Goal: Information Seeking & Learning: Understand process/instructions

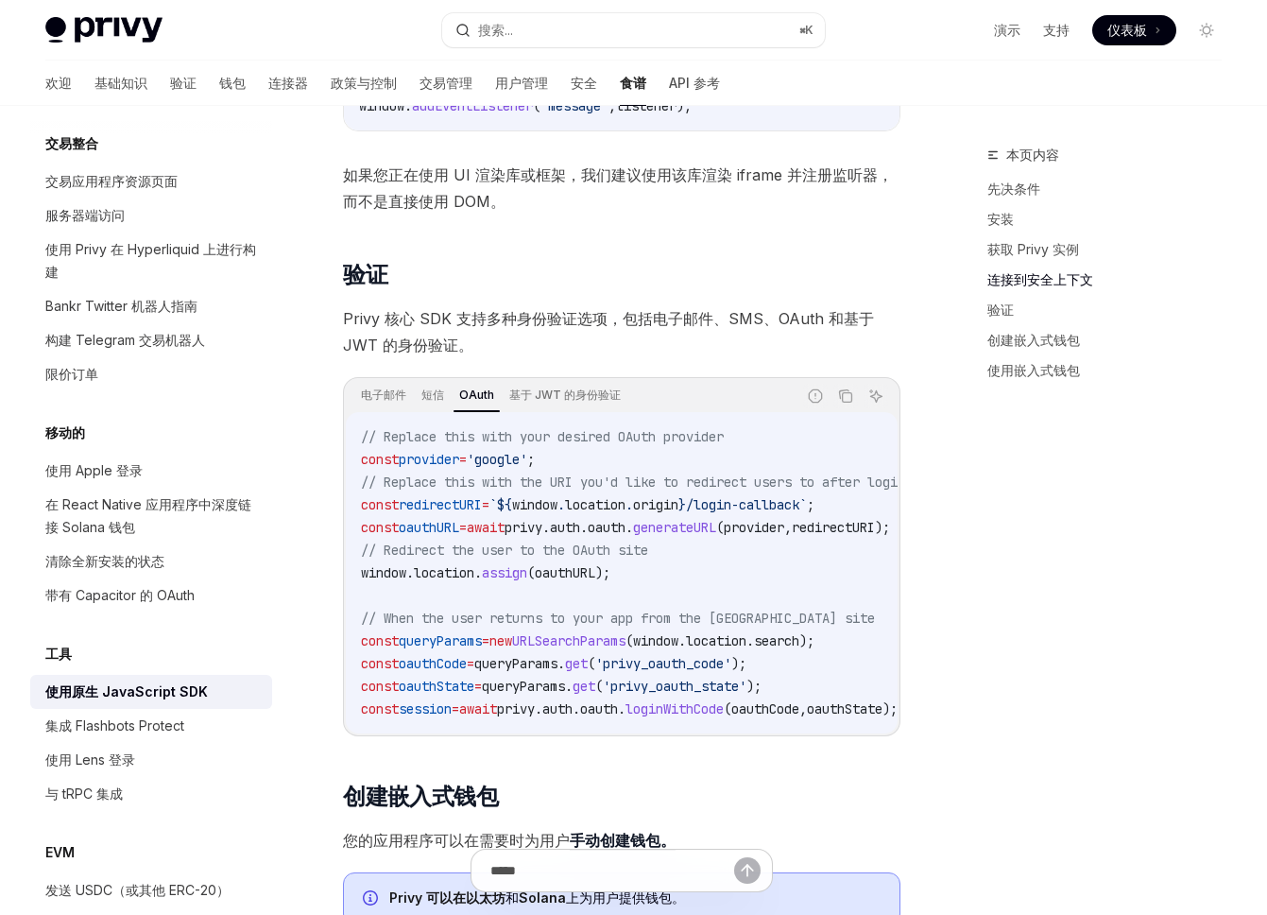
scroll to position [1566, 0]
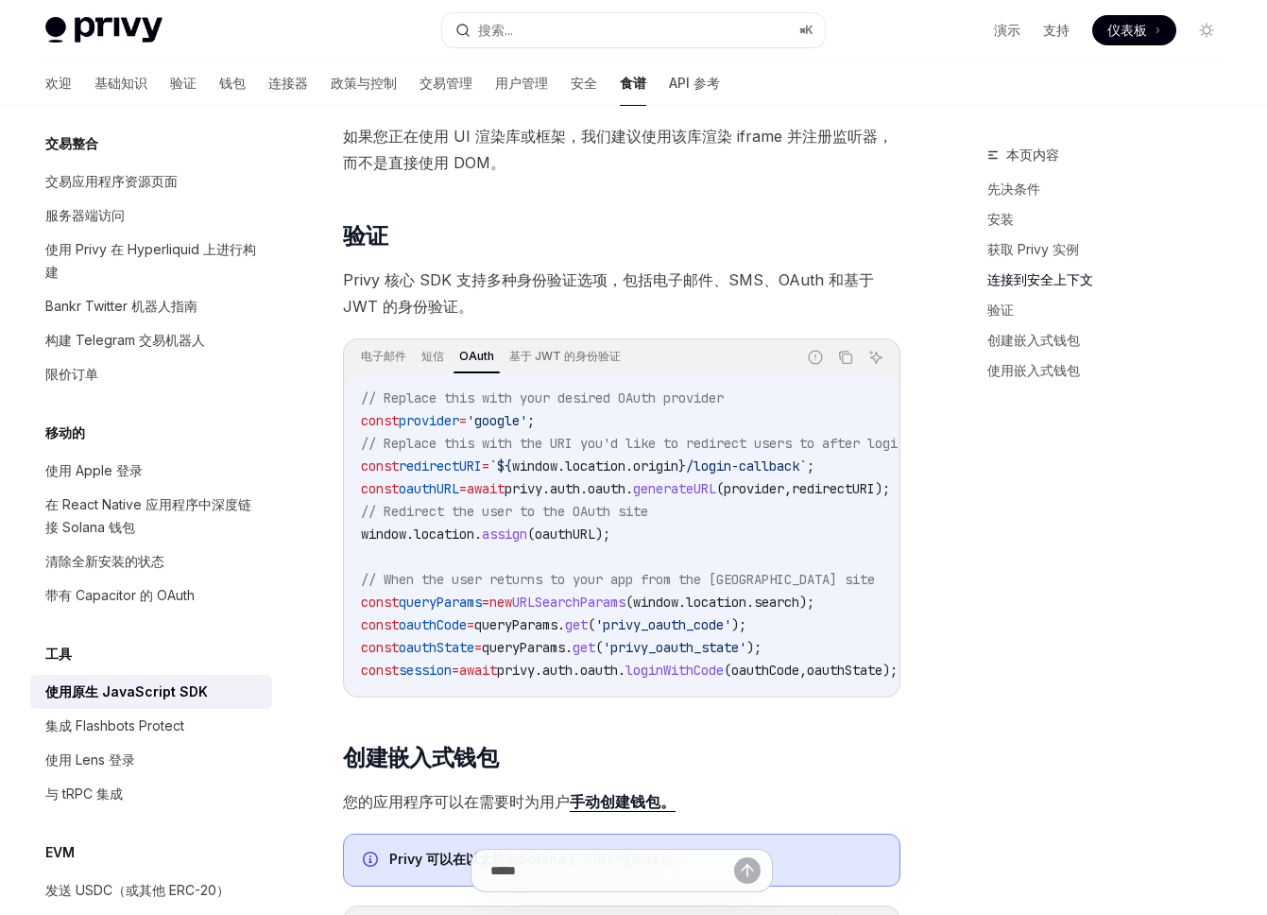
click at [512, 473] on span "${" at bounding box center [504, 465] width 15 height 17
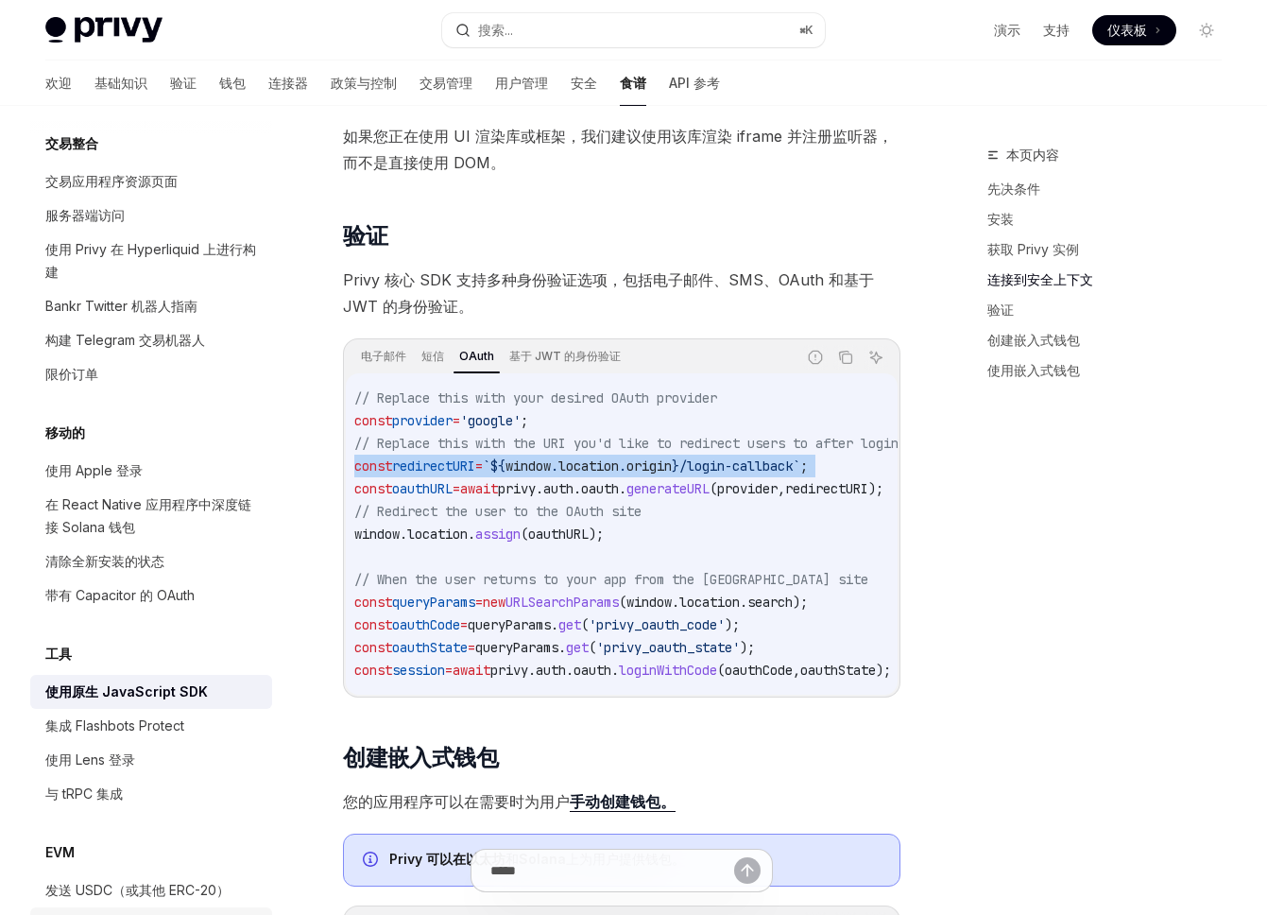
scroll to position [0, 0]
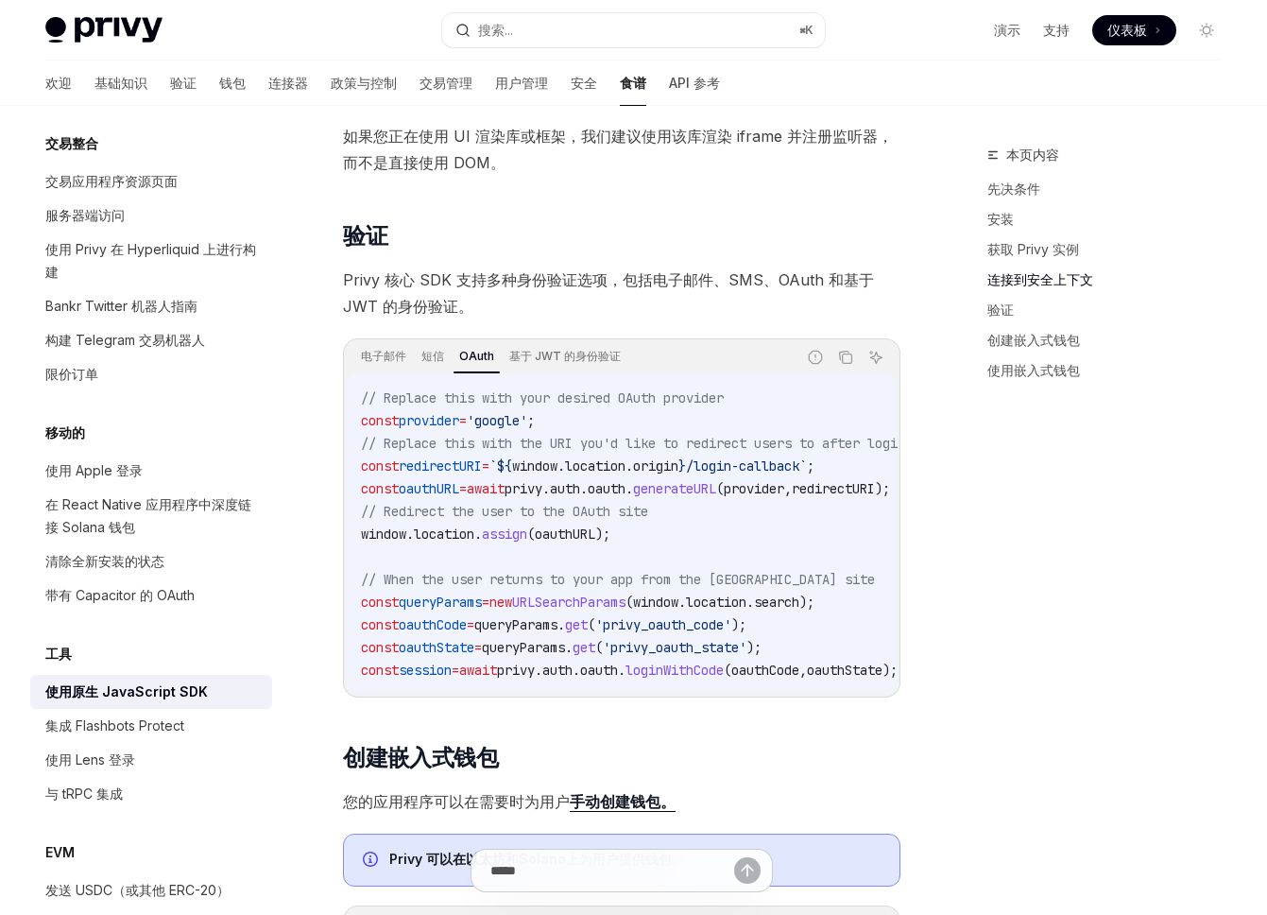
click at [443, 494] on span "oauthURL" at bounding box center [429, 488] width 60 height 17
click at [447, 474] on span "redirectURI" at bounding box center [440, 465] width 83 height 17
click at [441, 496] on span "oauthURL" at bounding box center [429, 488] width 60 height 17
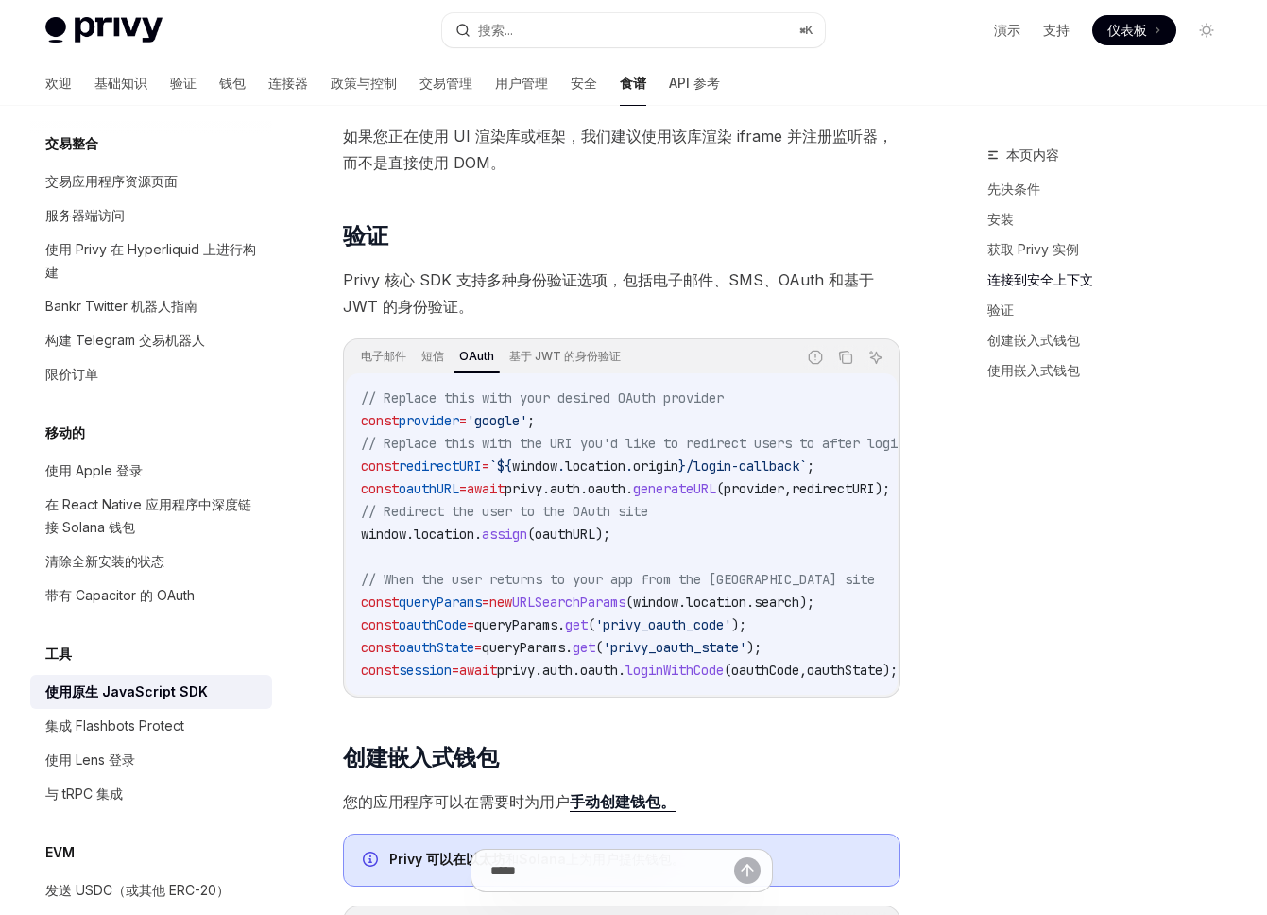
copy span "oauthURL"
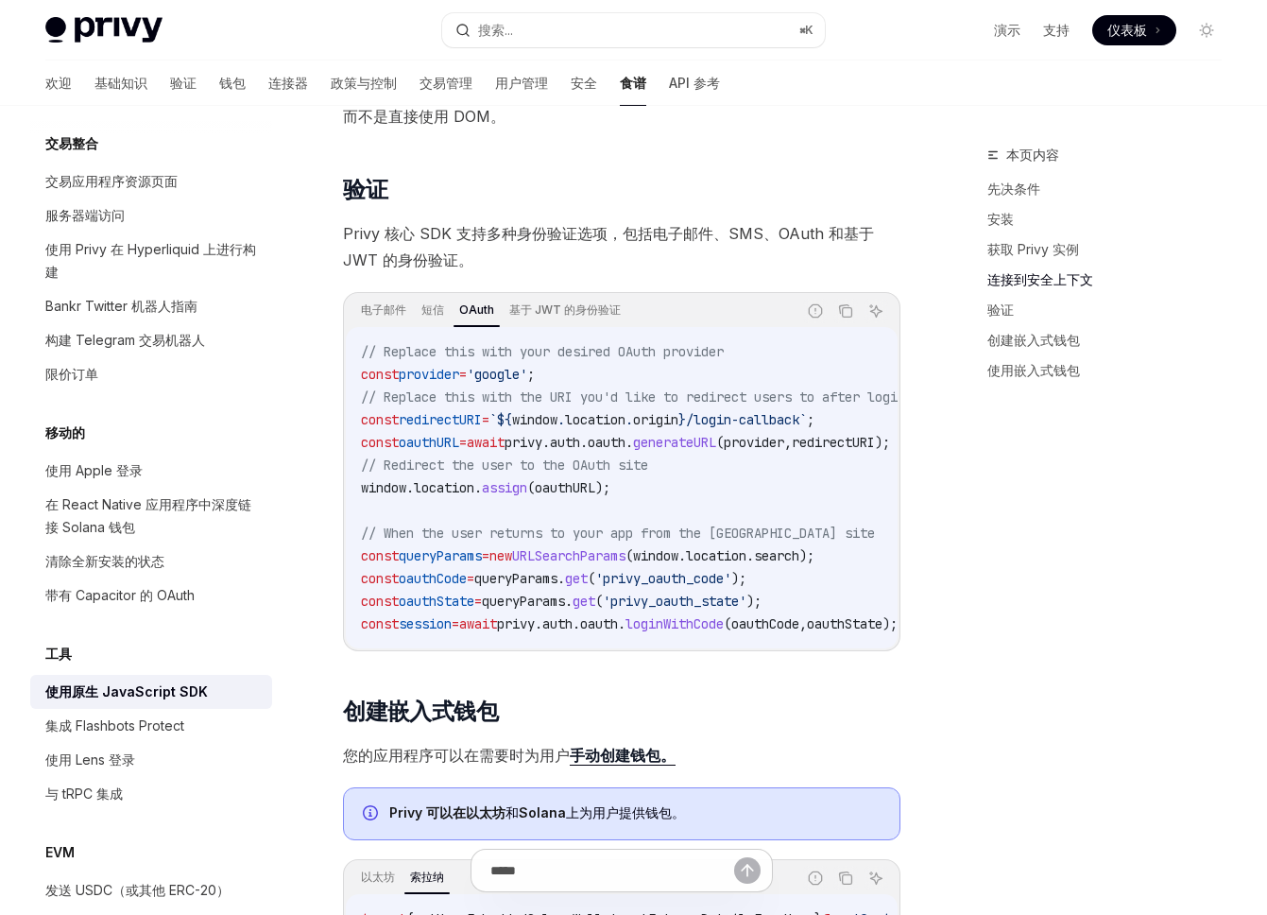
scroll to position [1615, 0]
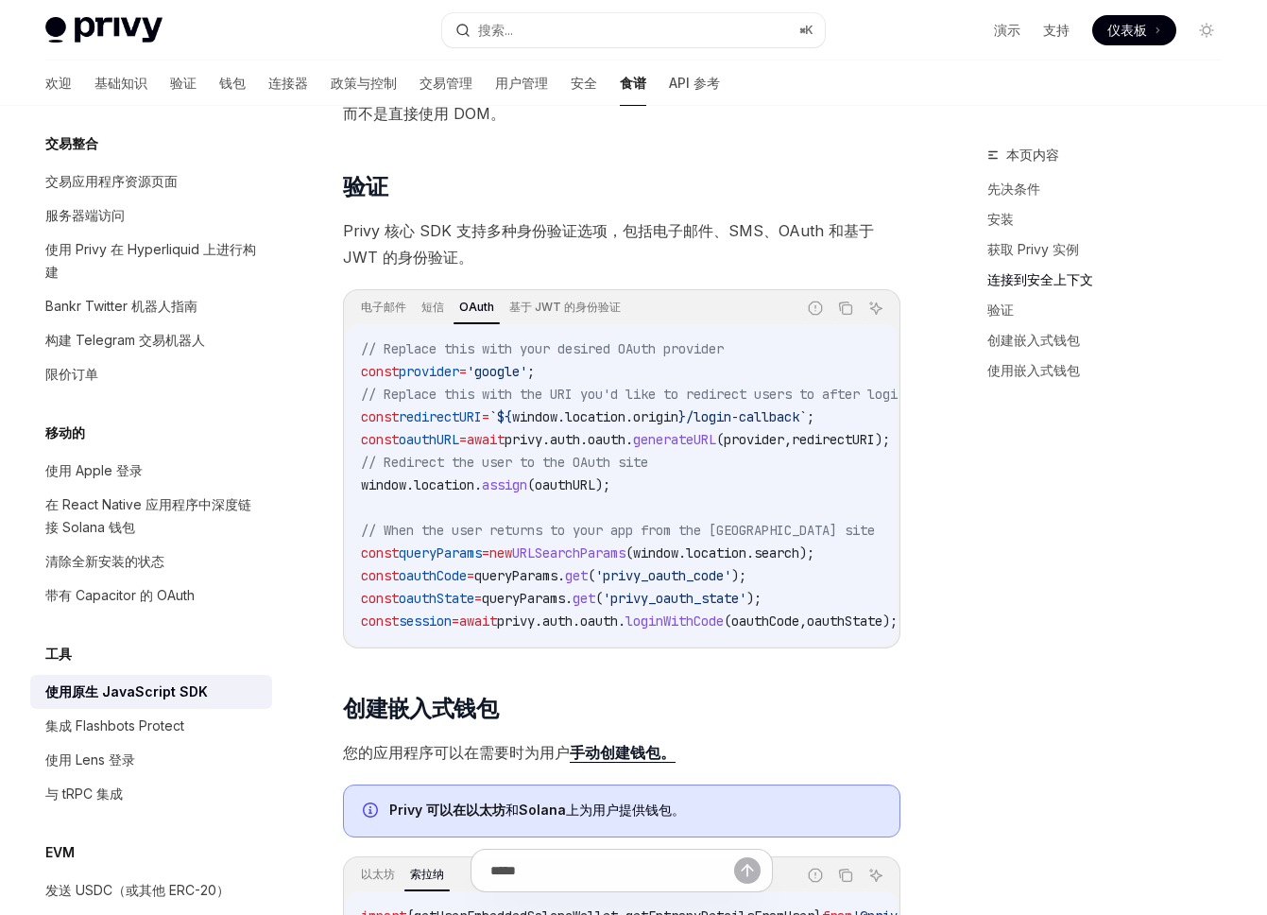
click at [690, 583] on span "'privy_oauth_code'" at bounding box center [663, 575] width 136 height 17
copy span "privy_oauth_code"
click at [698, 607] on span "'privy_oauth_state'" at bounding box center [675, 598] width 144 height 17
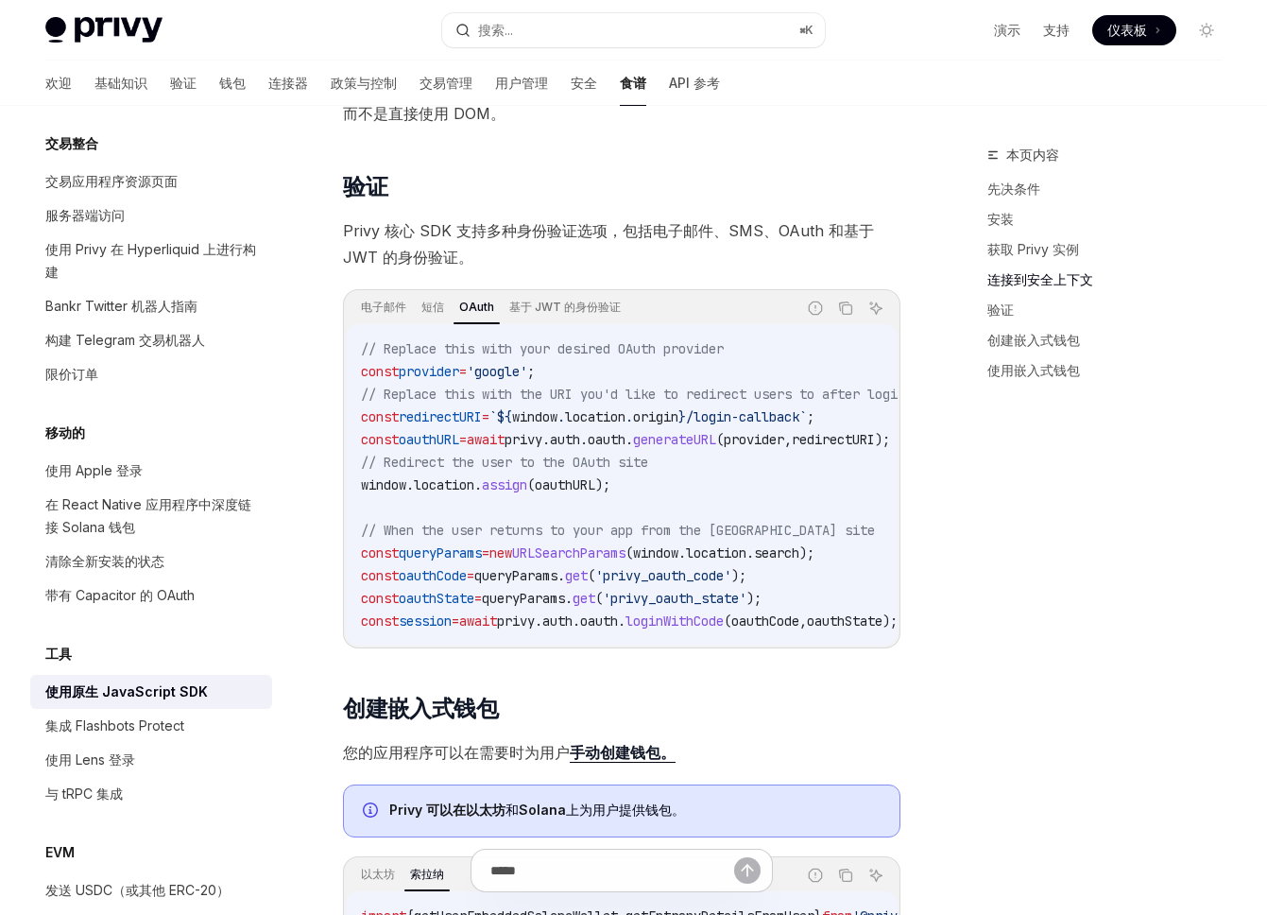
click at [707, 580] on span "'privy_oauth_code'" at bounding box center [663, 575] width 136 height 17
copy span "privy_oauth_code"
click at [697, 604] on span "'privy_oauth_state'" at bounding box center [675, 598] width 144 height 17
click at [668, 578] on span "'privy_oauth_code'" at bounding box center [663, 575] width 136 height 17
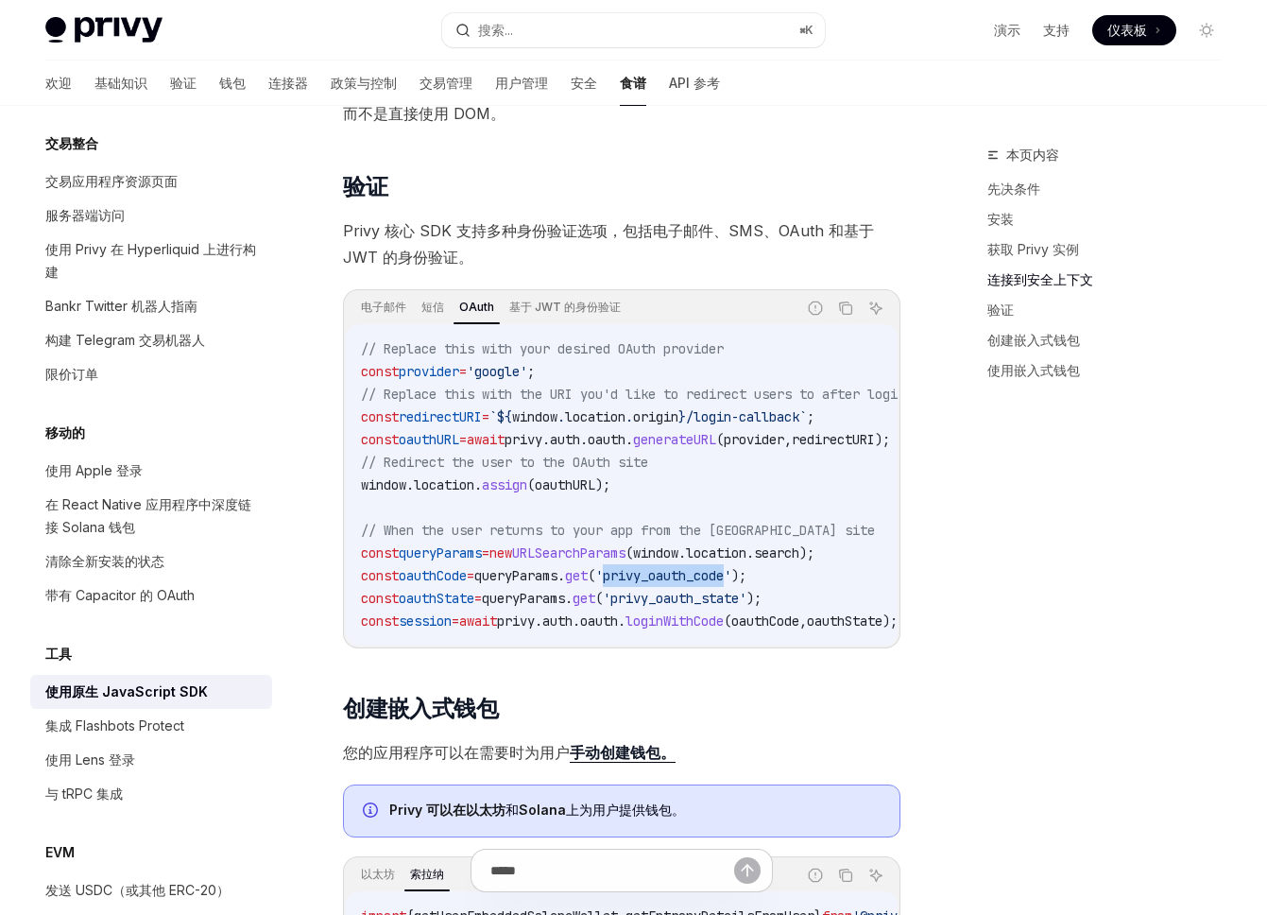
click at [668, 578] on span "'privy_oauth_code'" at bounding box center [663, 575] width 136 height 17
copy span "privy_oauth_code"
click at [697, 599] on span "'privy_oauth_state'" at bounding box center [675, 598] width 144 height 17
copy span "privy_oauth_state"
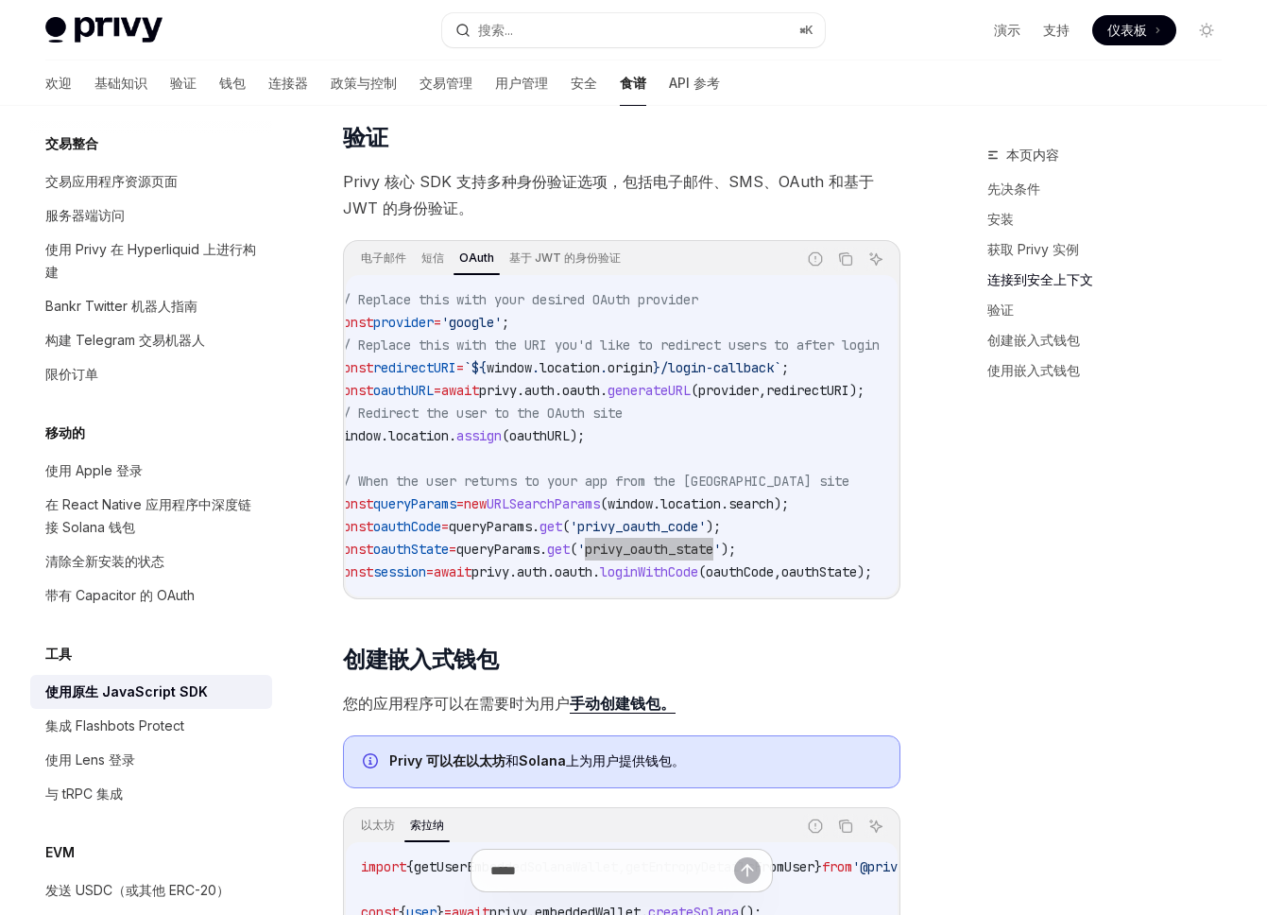
scroll to position [0, 24]
click at [562, 435] on span "oauthURL" at bounding box center [541, 435] width 60 height 17
copy code "window . location . assign ( [GEOGRAPHIC_DATA] );"
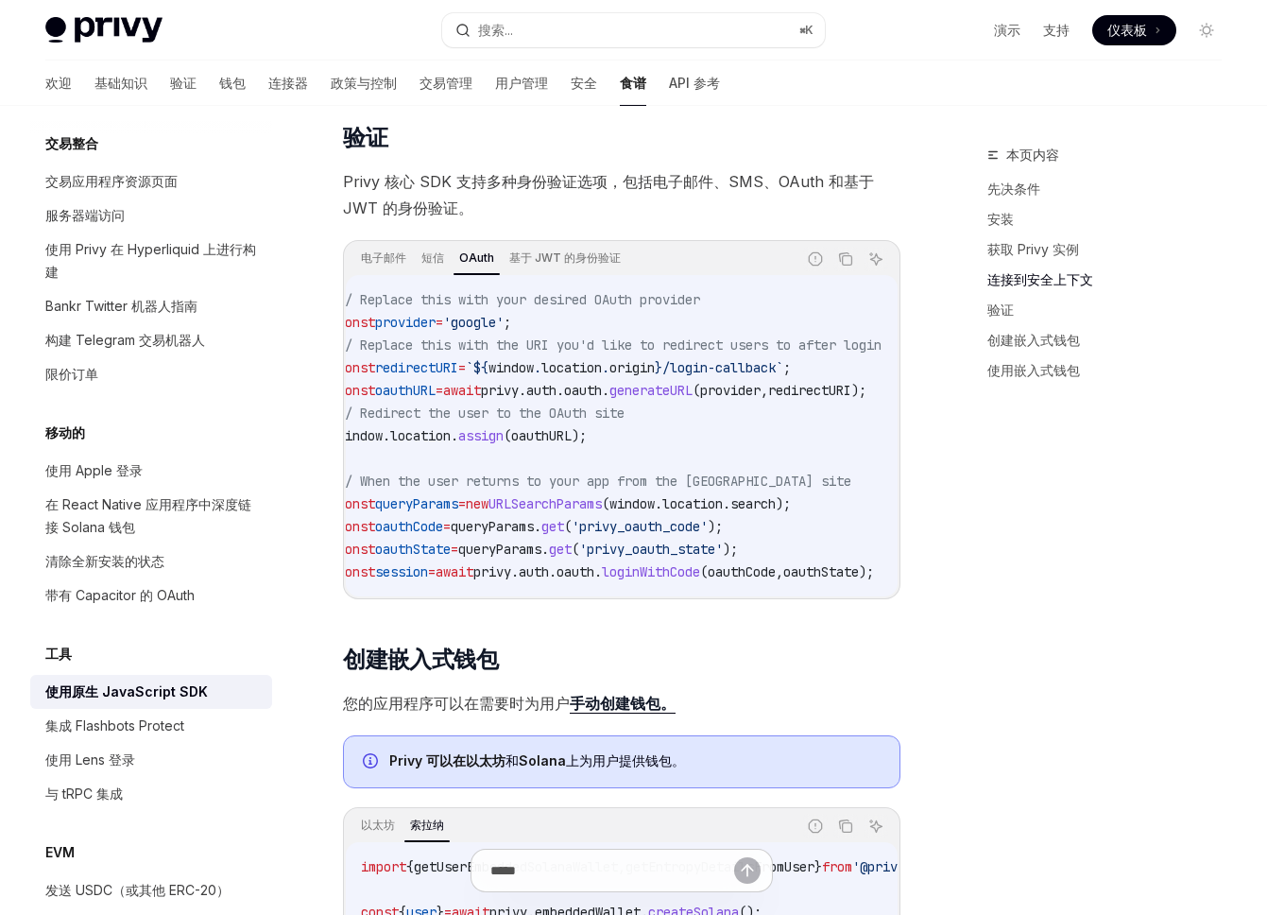
click at [615, 422] on span "// Redirect the user to the OAuth site" at bounding box center [480, 413] width 287 height 17
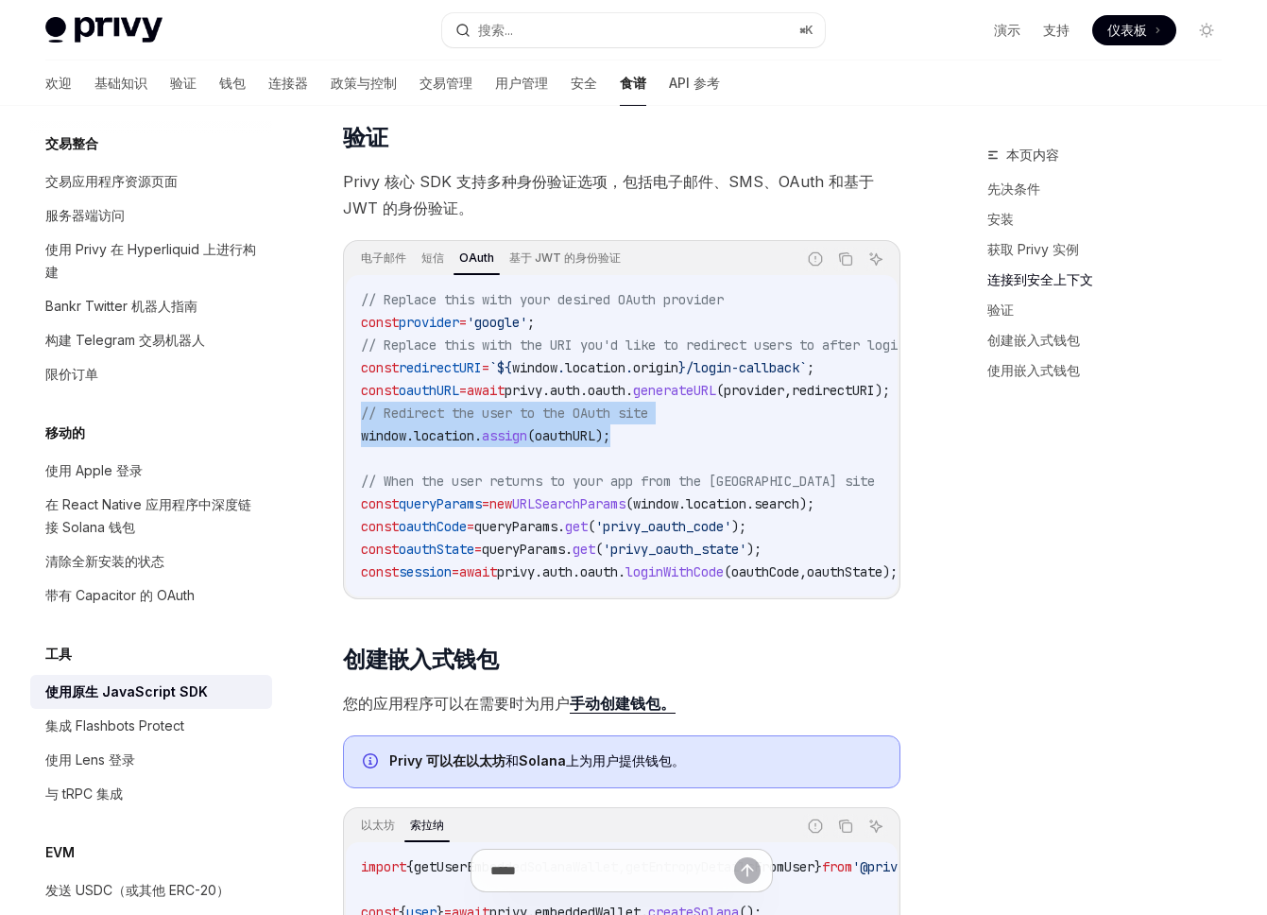
drag, startPoint x: 611, startPoint y: 447, endPoint x: 336, endPoint y: 414, distance: 276.1
click at [336, 414] on div "工具 使用原生 JavaScript SDK OpenAI 在 ChatGPT 中打开 OpenAI 在 ChatGPT 中打开 该 @privy-io/js…" at bounding box center [445, 202] width 920 height 3446
copy code "// Redirect the user to the OAuth site window . location . assign ( [GEOGRAPHIC…"
click at [719, 535] on span "'privy_oauth_code'" at bounding box center [663, 526] width 136 height 17
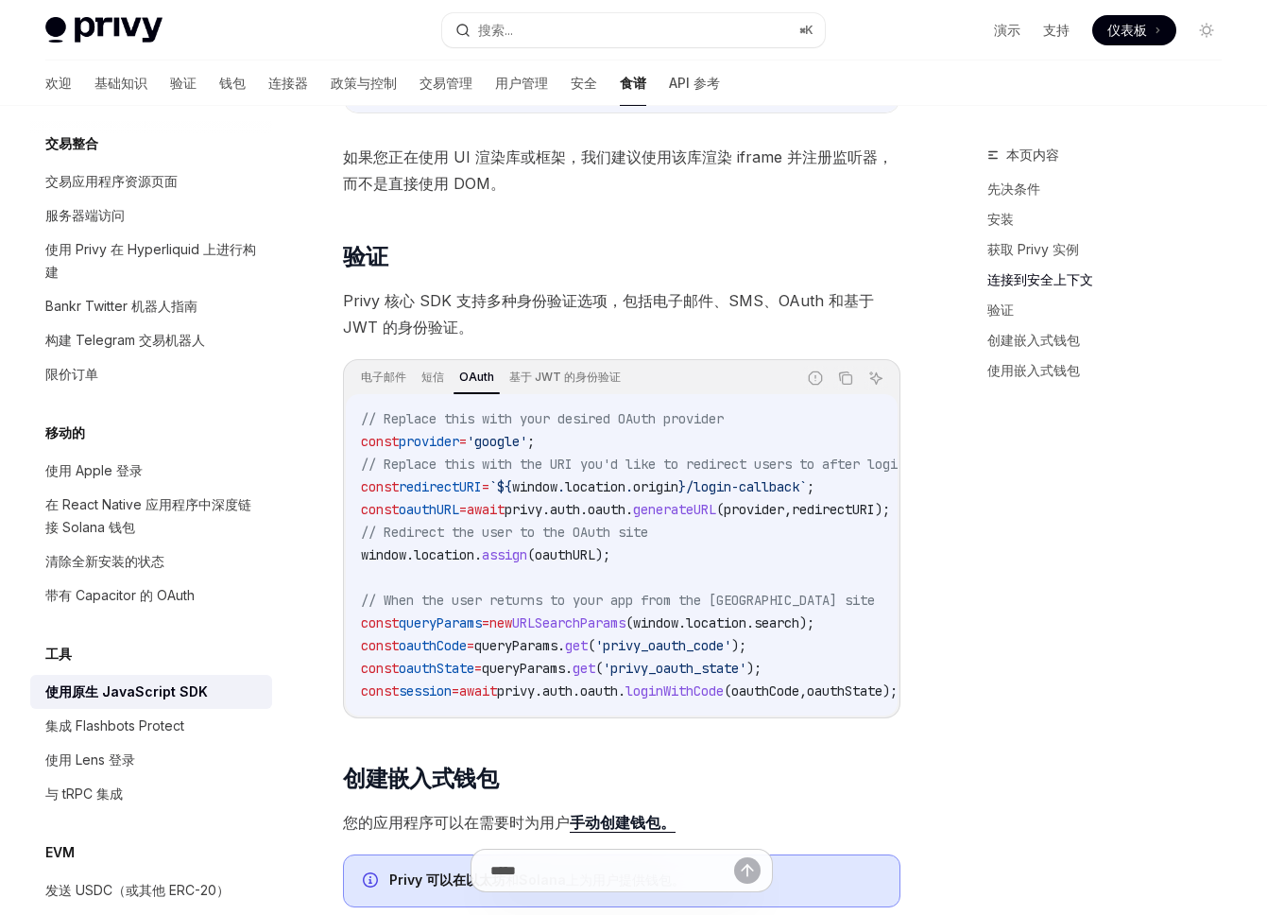
scroll to position [1577, 0]
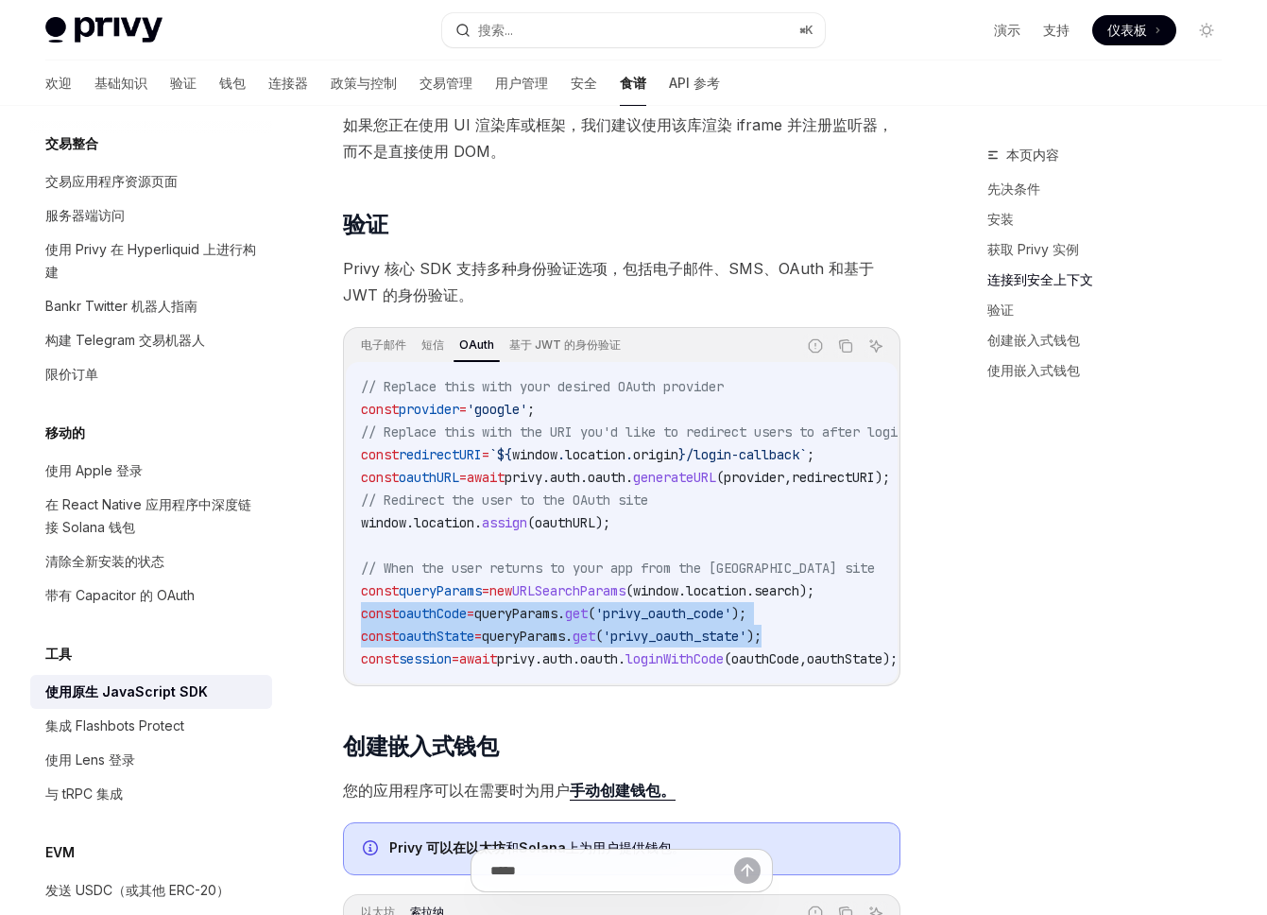
drag, startPoint x: 822, startPoint y: 637, endPoint x: 310, endPoint y: 618, distance: 512.6
click at [310, 618] on div "工具 使用原生 JavaScript SDK OpenAI 在 ChatGPT 中打开 OpenAI 在 ChatGPT 中打开 该 @privy-io/js…" at bounding box center [445, 289] width 920 height 3446
copy code "const oauthCode = queryParams . get ( 'privy_oauth_code' ); const oauthState = …"
